Goal: Task Accomplishment & Management: Use online tool/utility

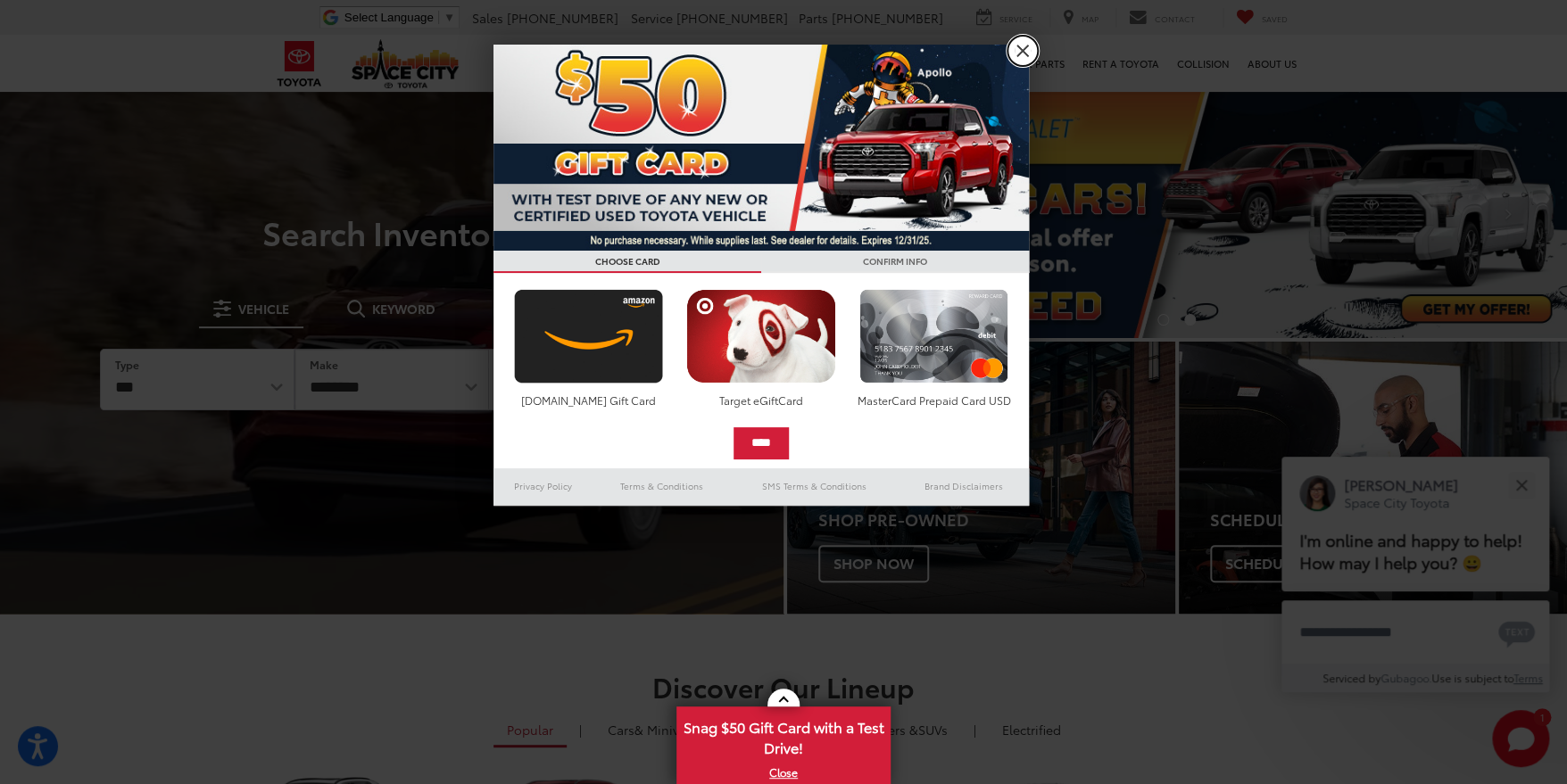
drag, startPoint x: 1022, startPoint y: 51, endPoint x: 1062, endPoint y: 130, distance: 88.5
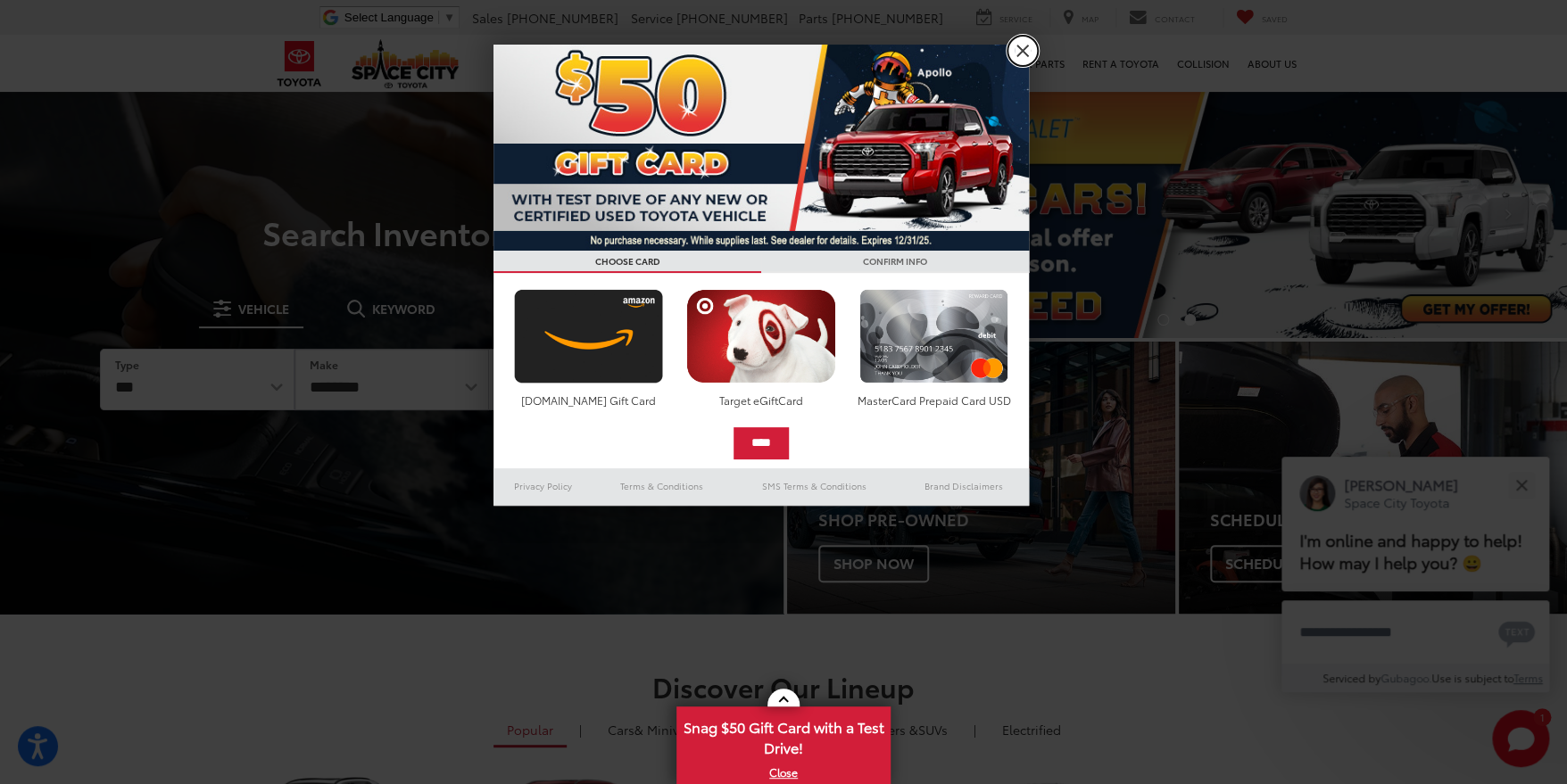
click at [1022, 51] on link "X" at bounding box center [1022, 50] width 30 height 30
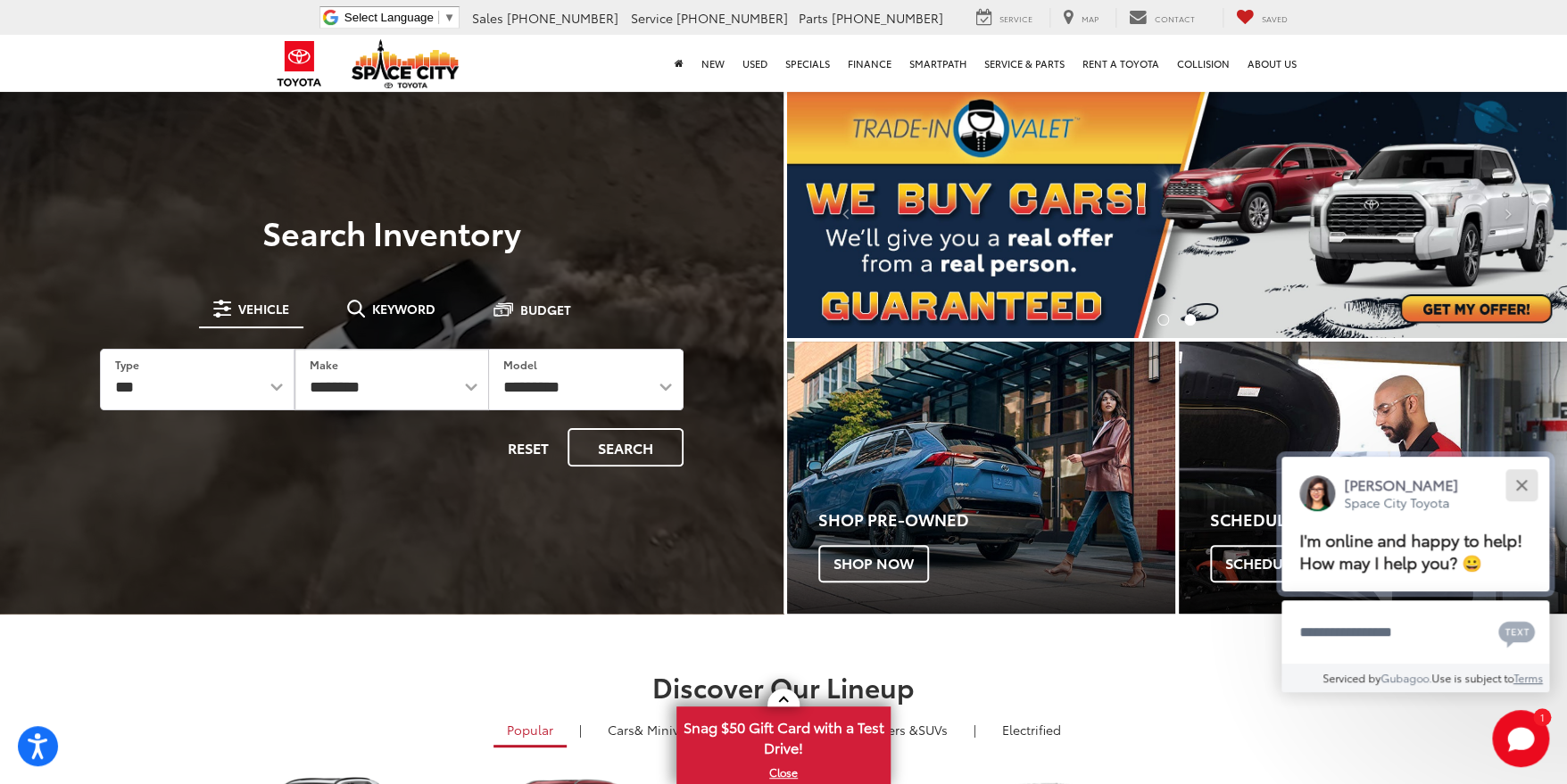
click at [1517, 484] on div "Close" at bounding box center [1520, 485] width 12 height 12
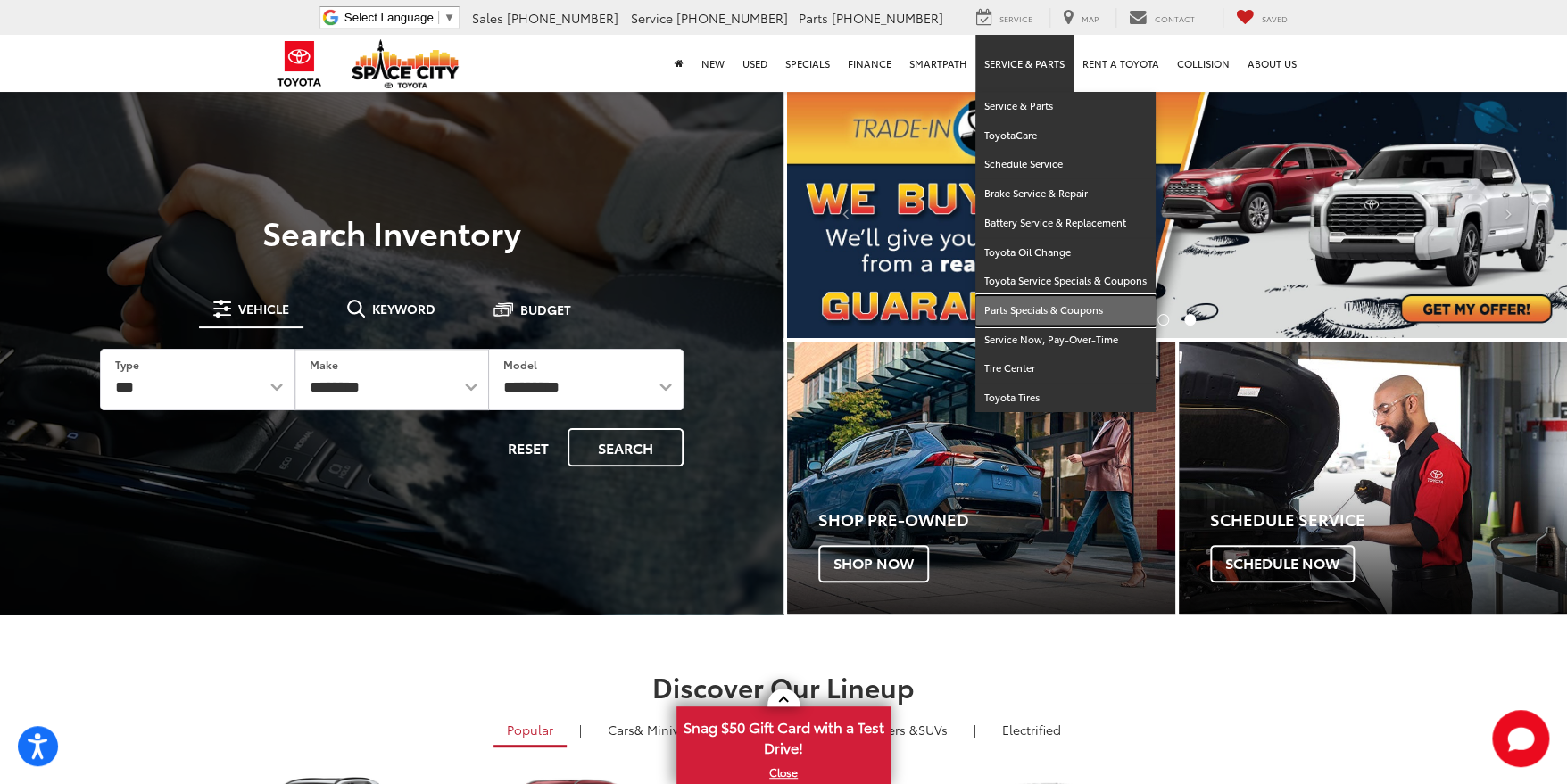
click at [1096, 305] on link "Parts Specials & Coupons" at bounding box center [1066, 310] width 180 height 29
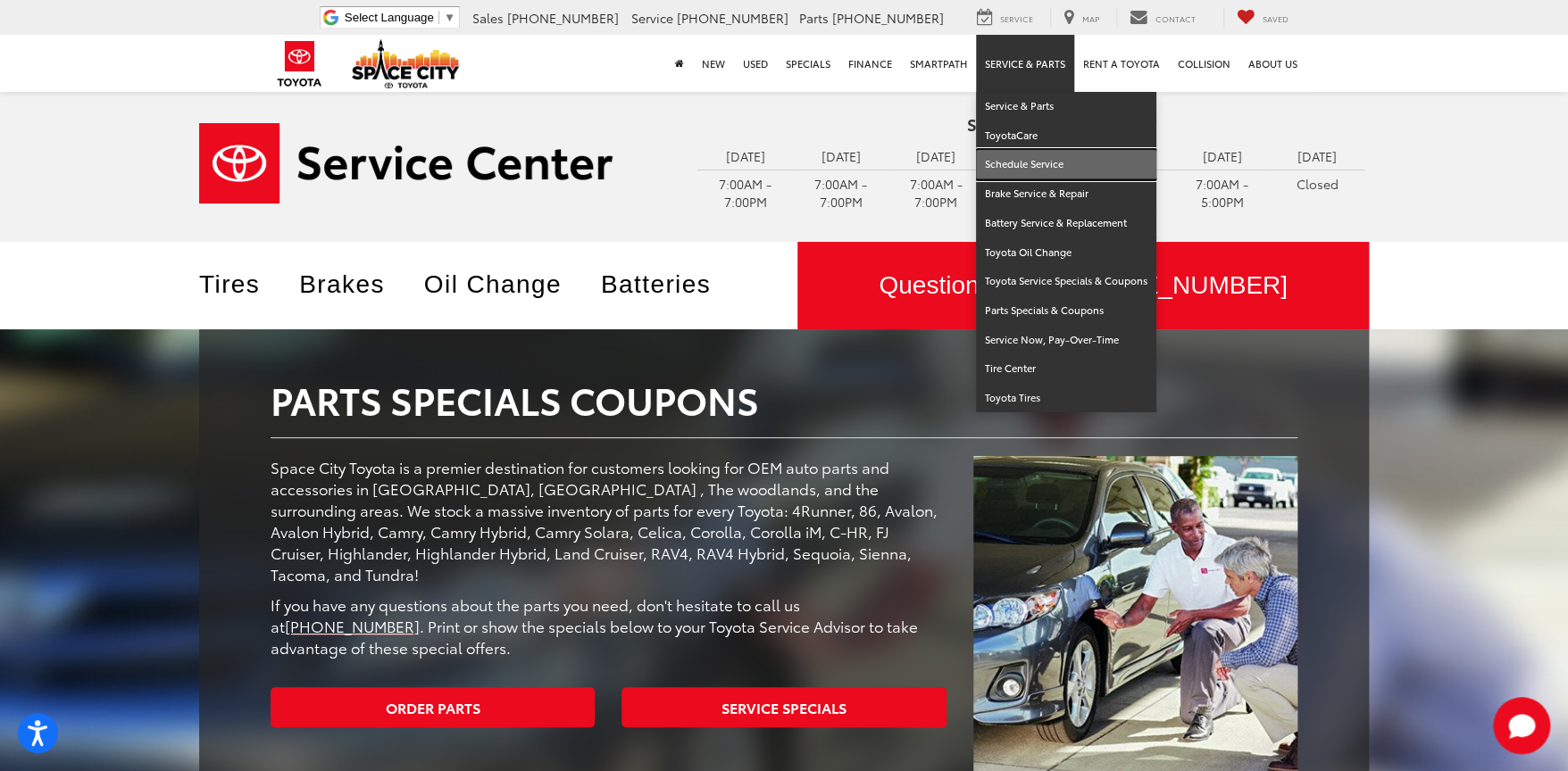
click at [1044, 160] on link "Schedule Service" at bounding box center [1066, 165] width 180 height 29
